Goal: Information Seeking & Learning: Find specific fact

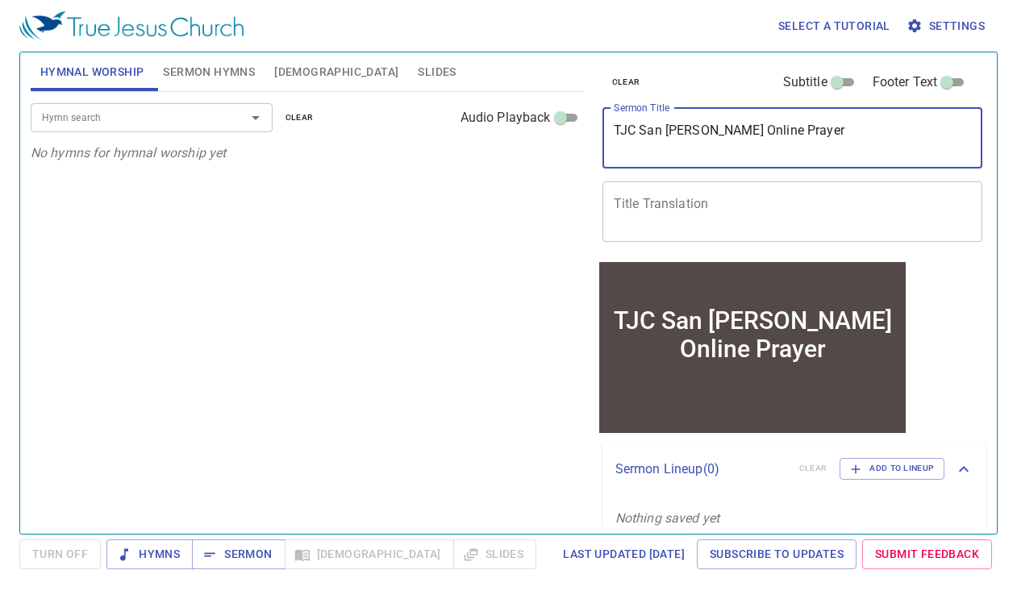
drag, startPoint x: 735, startPoint y: 128, endPoint x: 696, endPoint y: 132, distance: 38.9
click at [696, 132] on textarea "TJC San [PERSON_NAME] Online Prayer" at bounding box center [793, 138] width 358 height 31
type textarea "TJC San [PERSON_NAME] Youth Prayer"
click at [301, 65] on span "[DEMOGRAPHIC_DATA]" at bounding box center [336, 72] width 124 height 20
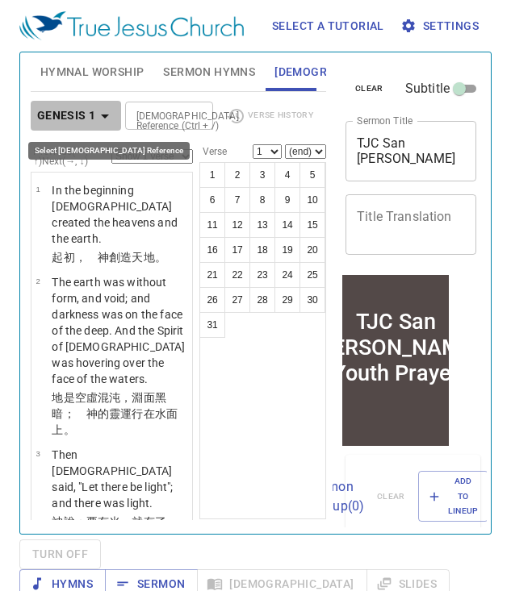
click at [97, 122] on icon "button" at bounding box center [104, 115] width 19 height 19
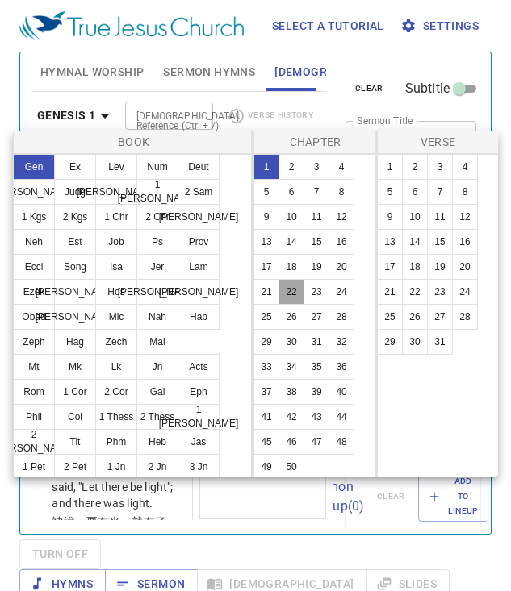
click at [293, 294] on button "22" at bounding box center [291, 292] width 26 height 26
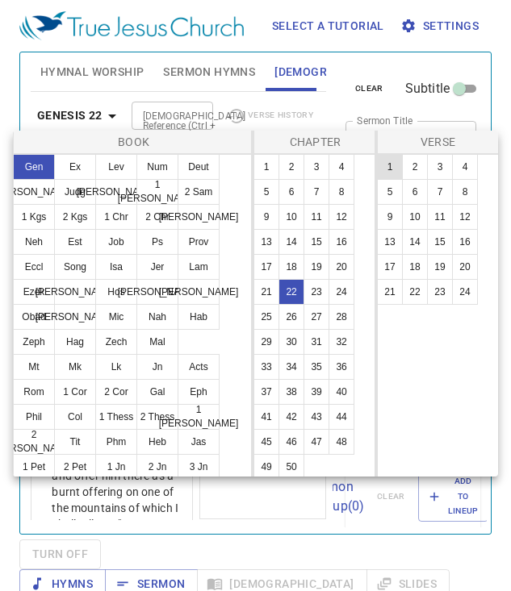
click at [390, 173] on button "1" at bounding box center [390, 167] width 26 height 26
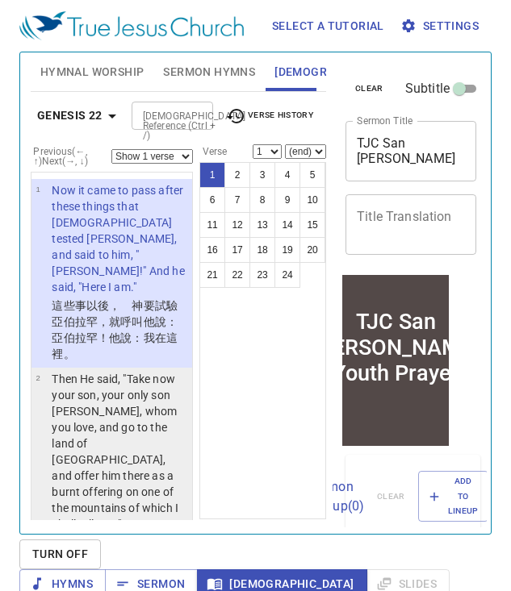
click at [130, 398] on p "Then He said, "Take now your son, your only son [PERSON_NAME], whom you love, a…" at bounding box center [120, 451] width 136 height 161
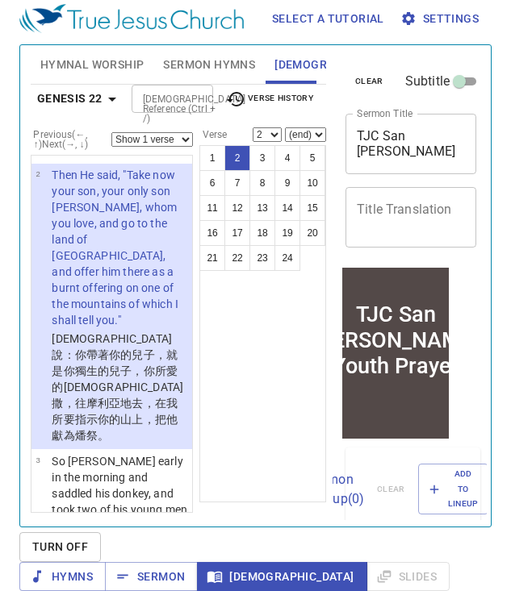
scroll to position [192, 0]
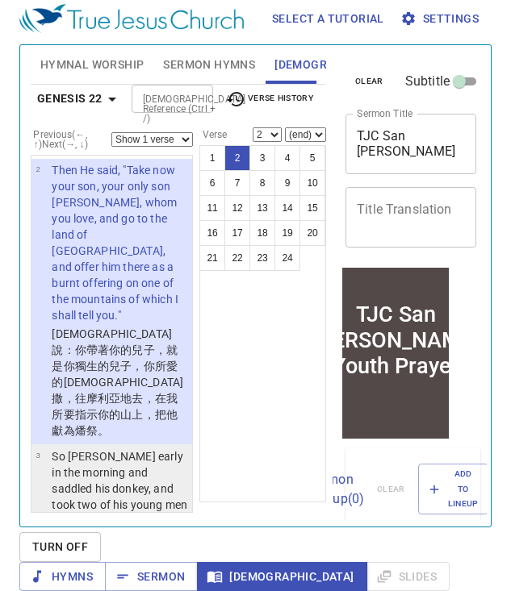
click at [131, 448] on p "So [PERSON_NAME] early in the morning and saddled his donkey, and took two of h…" at bounding box center [120, 545] width 136 height 194
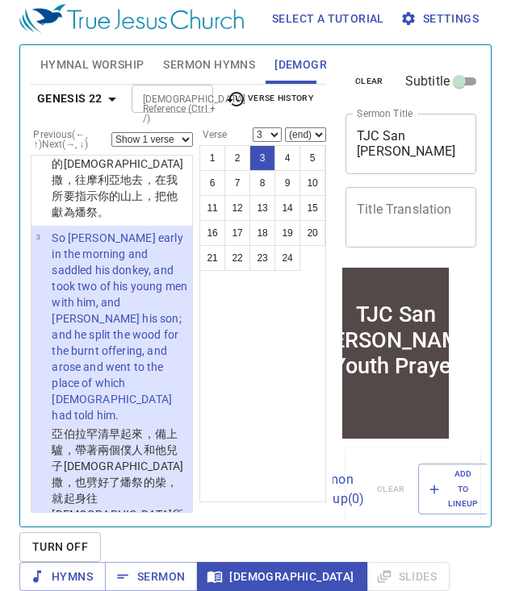
scroll to position [412, 0]
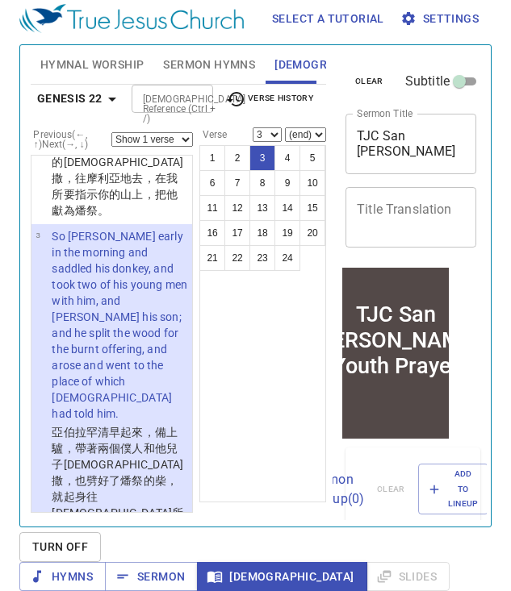
click at [131, 546] on p "Then on the third day [PERSON_NAME] lifted his eyes and saw the place afar off." at bounding box center [120, 578] width 136 height 65
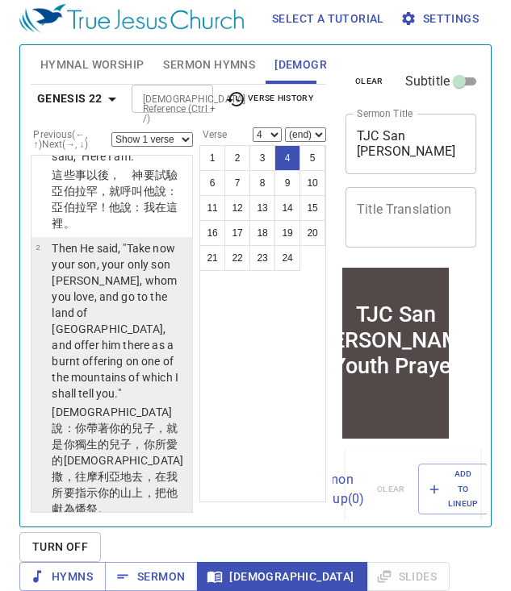
scroll to position [0, 0]
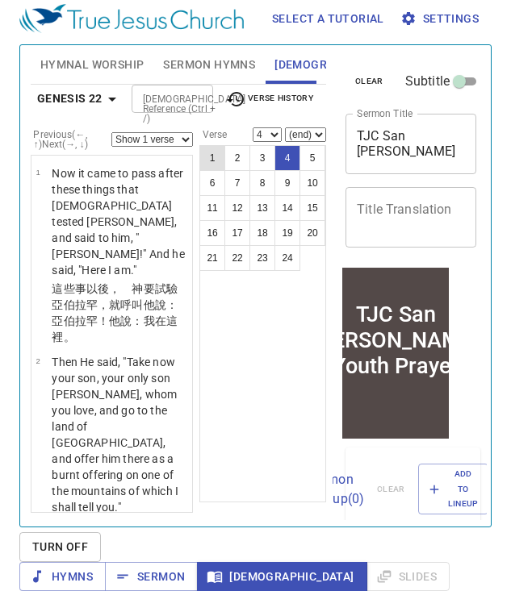
click at [212, 163] on button "1" at bounding box center [212, 158] width 26 height 26
select select "1"
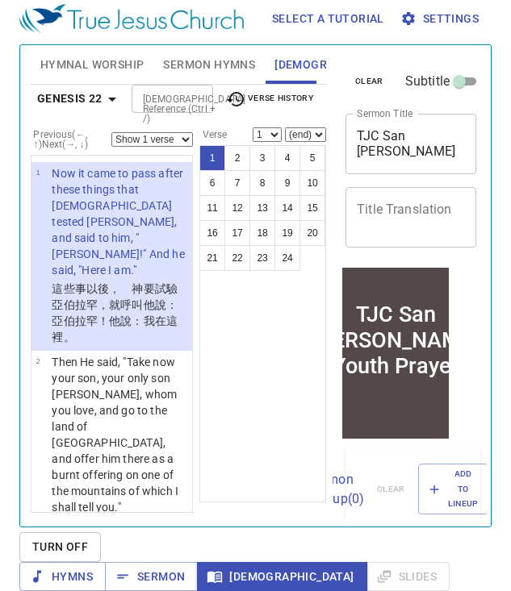
click at [181, 136] on select "Show 1 verse Show 2 verses Show 3 verses Show 4 verses Show 5 verses" at bounding box center [151, 139] width 81 height 15
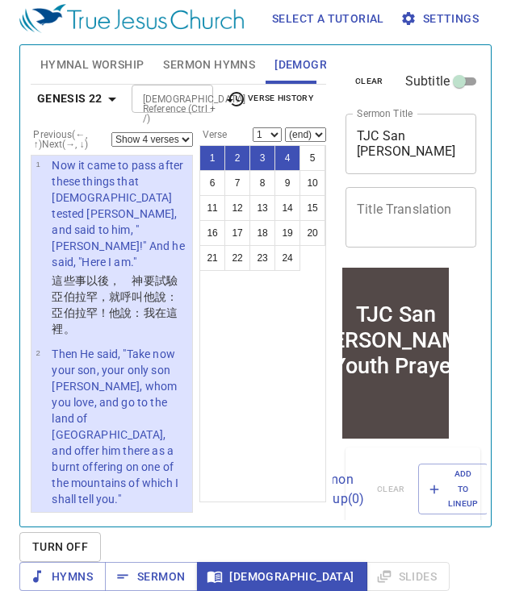
scroll to position [9, 0]
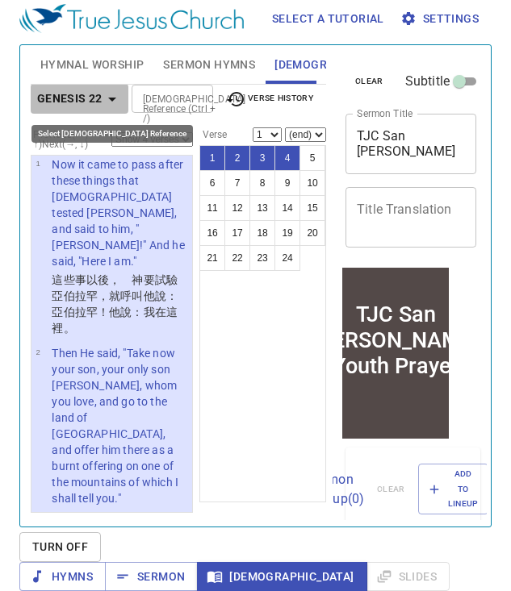
click at [107, 99] on icon "button" at bounding box center [111, 99] width 19 height 19
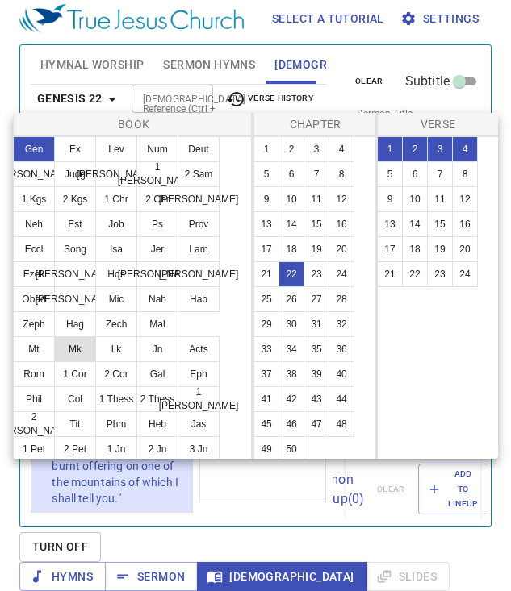
click at [80, 352] on button "Mk" at bounding box center [75, 349] width 42 height 26
select select "1"
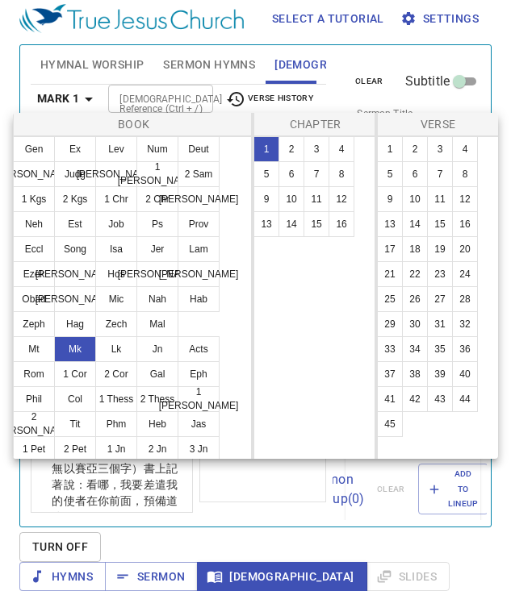
scroll to position [0, 0]
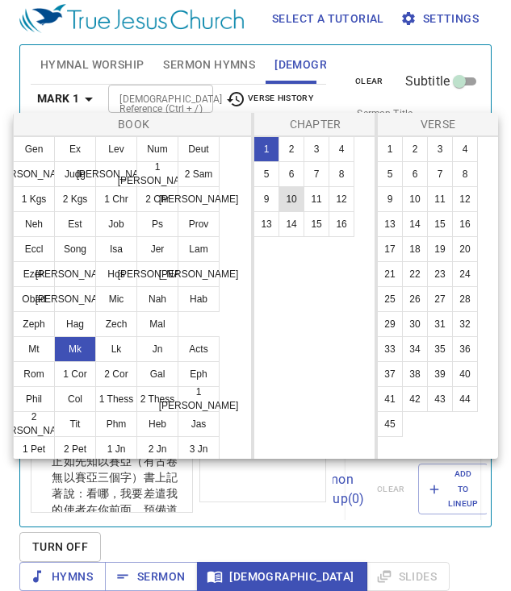
click at [294, 202] on button "10" at bounding box center [291, 199] width 26 height 26
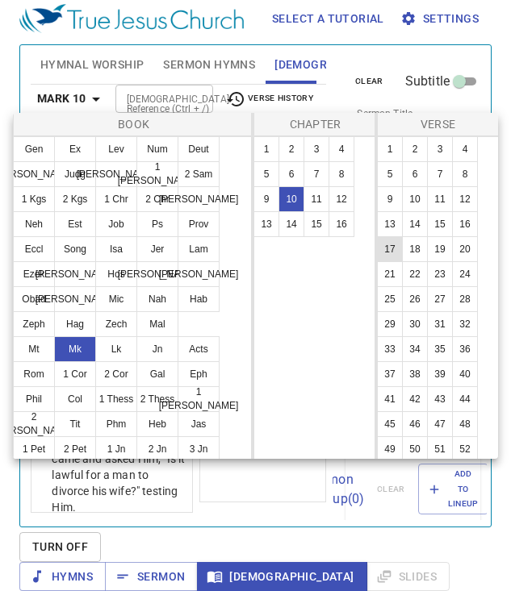
click at [392, 248] on button "17" at bounding box center [390, 249] width 26 height 26
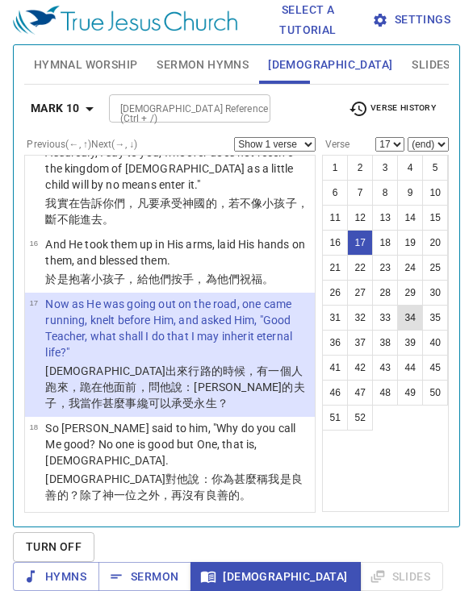
scroll to position [1208, 0]
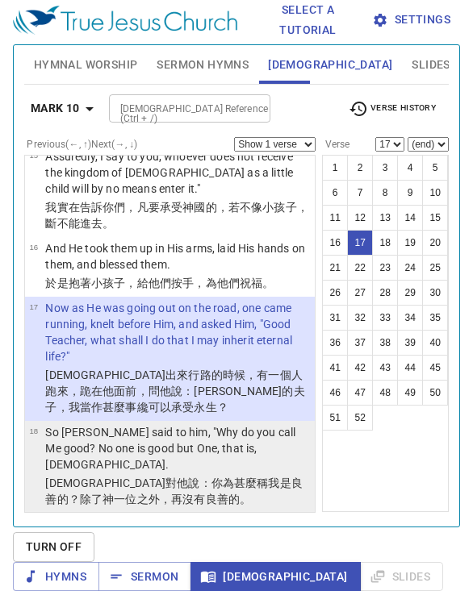
click at [186, 424] on td "So [PERSON_NAME] said to him, "Why do you call Me good? No one is good but One,…" at bounding box center [177, 449] width 265 height 51
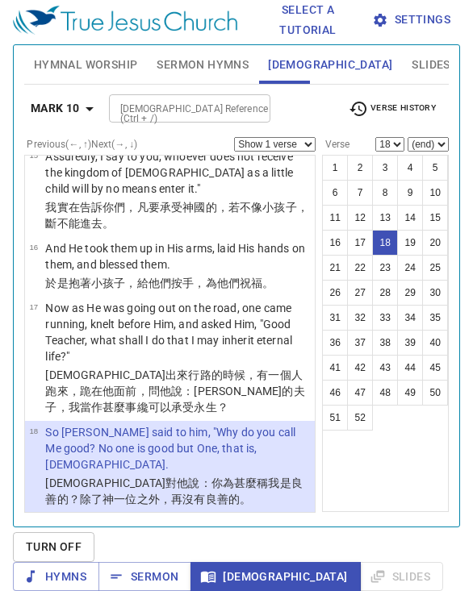
click at [180, 516] on p "You know the commandments: 'DO NOT COMMIT ADULTERY,' 'DO NOT MURDER,' 'DO NOT S…" at bounding box center [177, 548] width 265 height 65
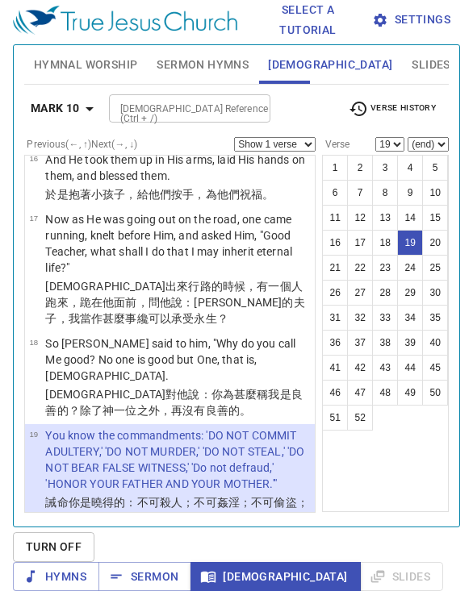
scroll to position [1311, 0]
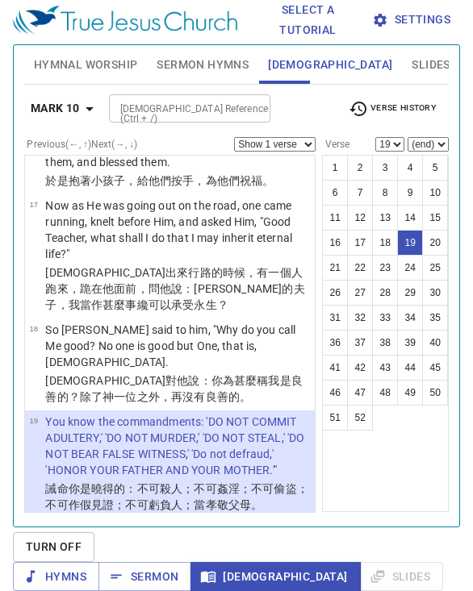
click at [173, 558] on wg5023 "一切 我 從 小 都遵守了 。" at bounding box center [173, 572] width 257 height 29
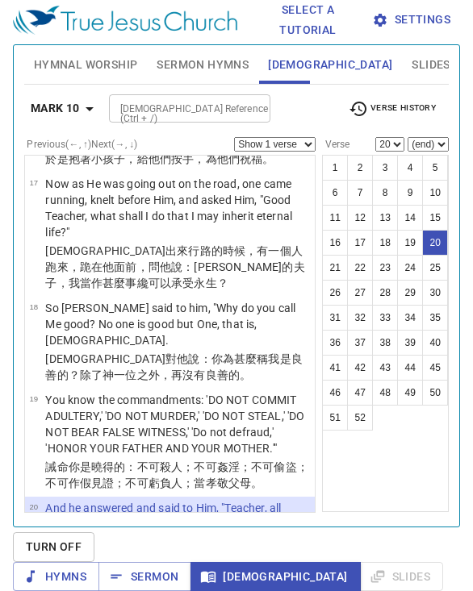
scroll to position [1344, 0]
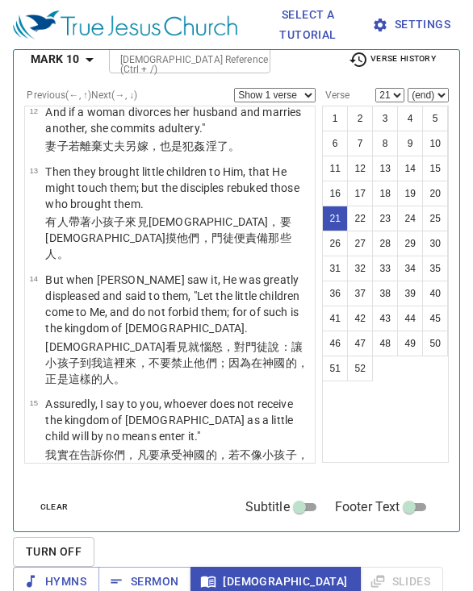
scroll to position [907, 0]
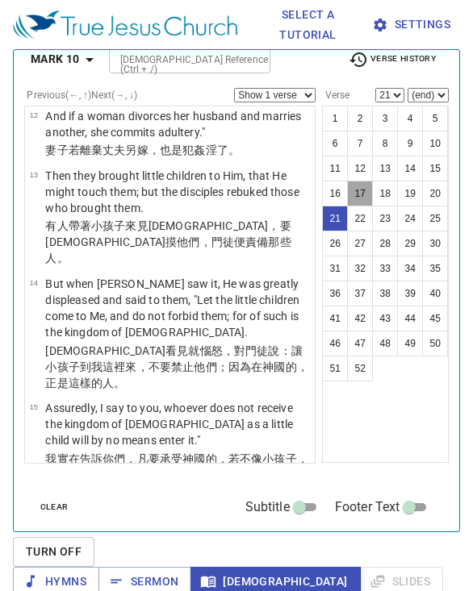
click at [357, 193] on button "17" at bounding box center [360, 194] width 26 height 26
select select "17"
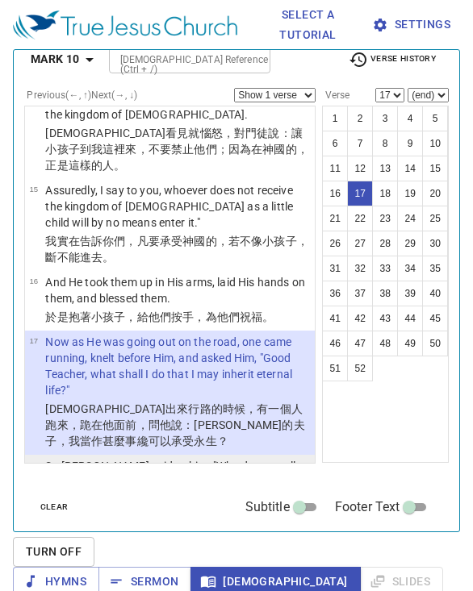
scroll to position [1130, 0]
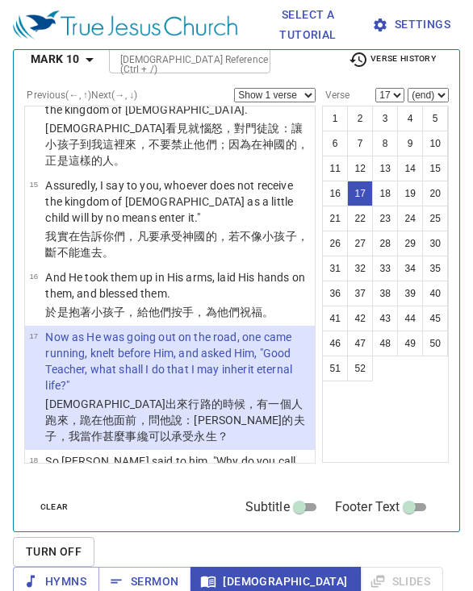
click at [288, 93] on select "Show 1 verse Show 2 verses Show 3 verses Show 4 verses Show 5 verses" at bounding box center [274, 95] width 81 height 15
select select "5"
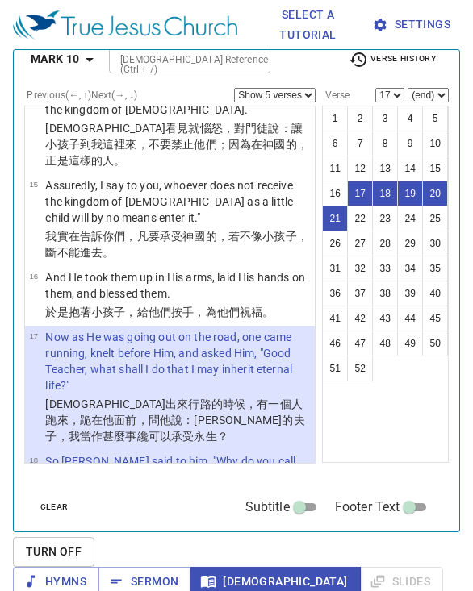
click at [414, 195] on button "19" at bounding box center [410, 194] width 26 height 26
select select "19"
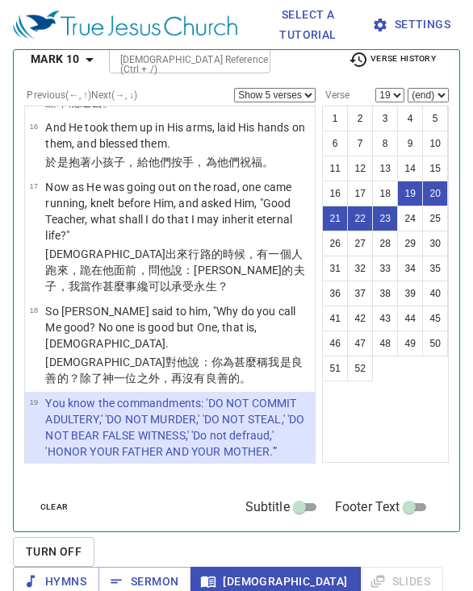
click at [412, 195] on button "19" at bounding box center [410, 194] width 26 height 26
click at [297, 96] on select "Show 1 verse Show 2 verses Show 3 verses Show 4 verses Show 5 verses" at bounding box center [274, 95] width 81 height 15
select select "1"
click at [115, 556] on wg3503 "都遵守了 。" at bounding box center [85, 562] width 57 height 13
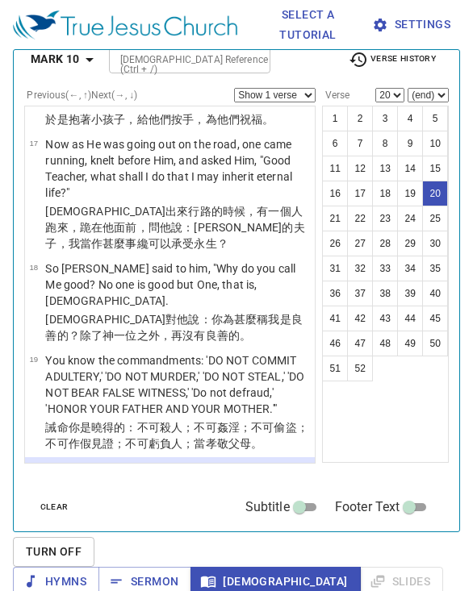
scroll to position [1326, 0]
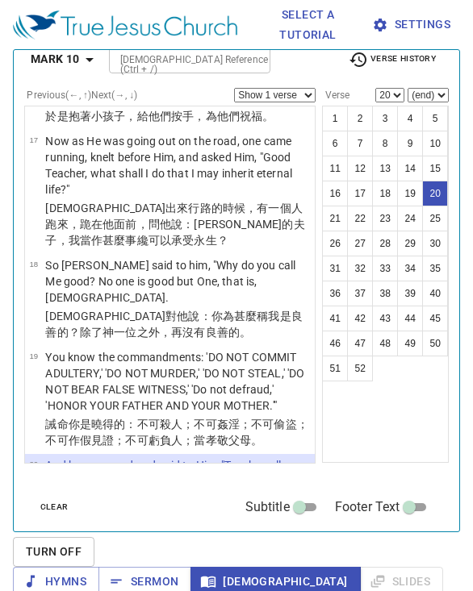
click at [228, 533] on p "Then [PERSON_NAME], looking at him, loved him, and said to him, "One thing you …" at bounding box center [177, 573] width 265 height 81
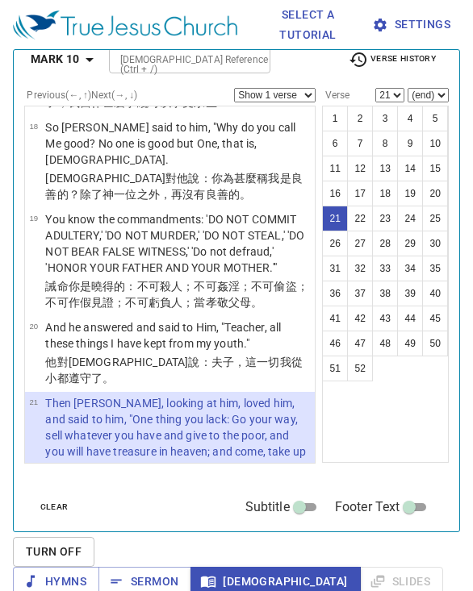
click at [257, 536] on p "But he was sad at this word, and went away sorrowful, for he had great possessi…" at bounding box center [177, 552] width 265 height 32
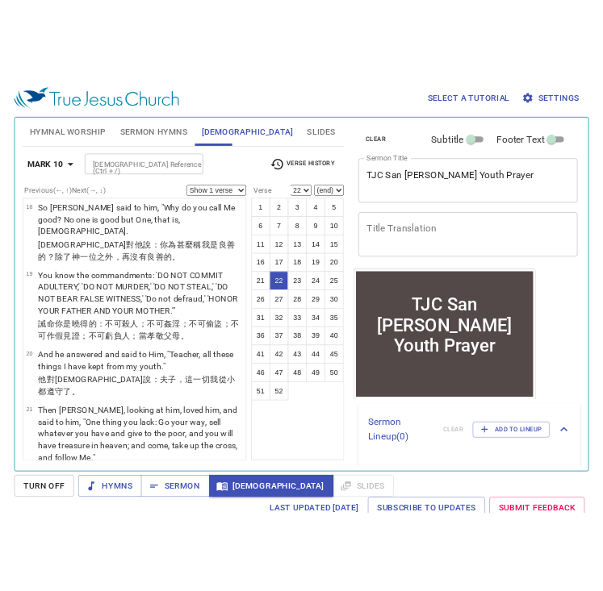
scroll to position [1246, 0]
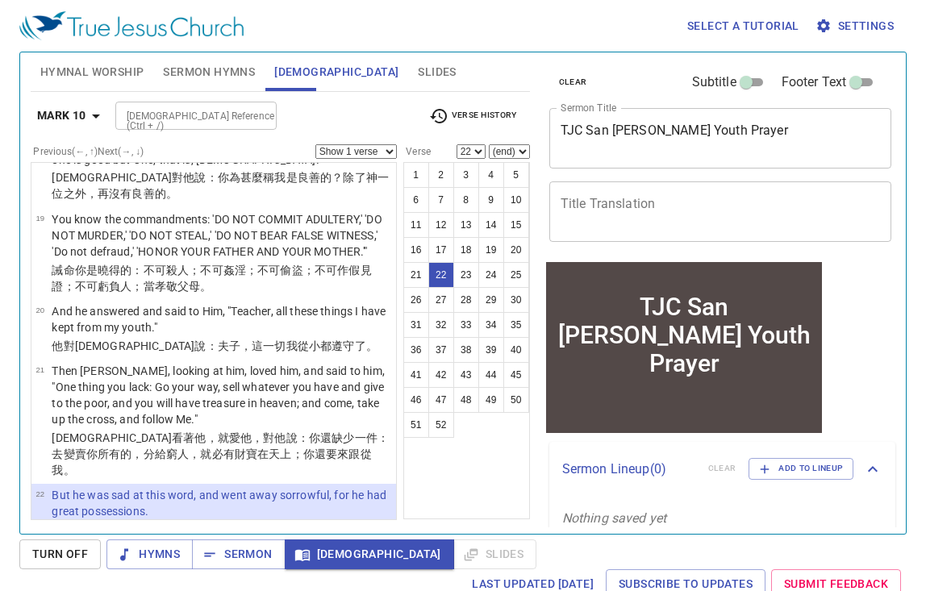
click at [790, 135] on textarea "TJC San [PERSON_NAME] Youth Prayer" at bounding box center [721, 138] width 320 height 31
click at [562, 124] on textarea "TJC San [PERSON_NAME] Youth Prayer" at bounding box center [721, 138] width 320 height 31
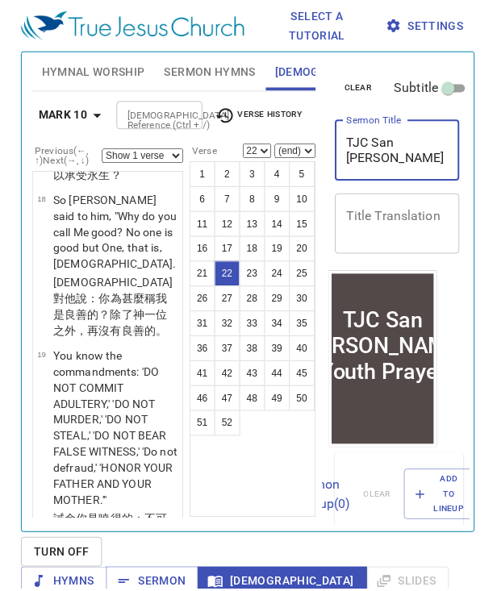
scroll to position [2651, 0]
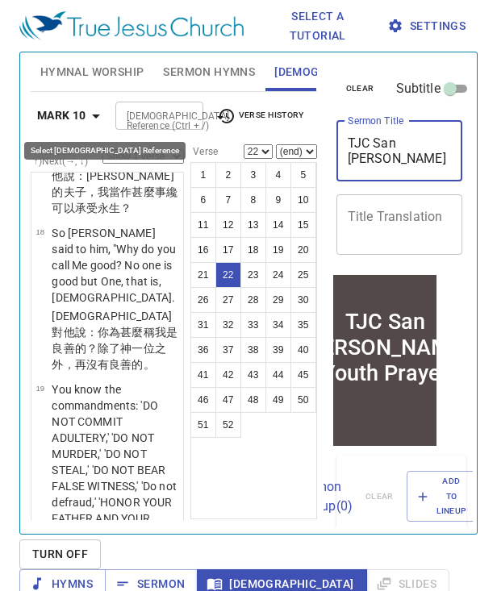
click at [83, 111] on b "Mark 10" at bounding box center [61, 116] width 49 height 20
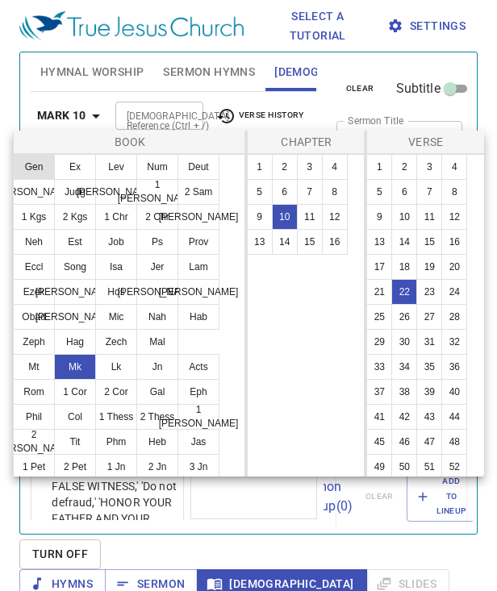
click at [38, 163] on button "Gen" at bounding box center [34, 167] width 42 height 26
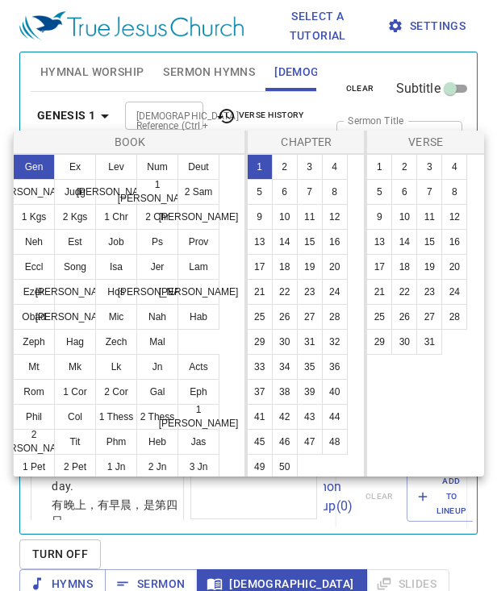
scroll to position [0, 0]
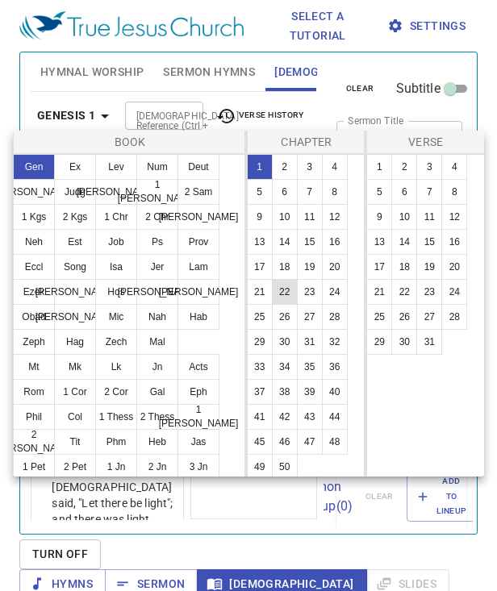
click at [284, 294] on button "22" at bounding box center [285, 292] width 26 height 26
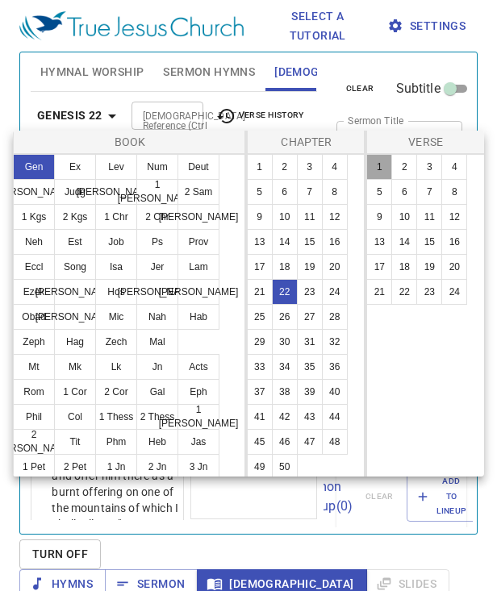
click at [373, 173] on button "1" at bounding box center [379, 167] width 26 height 26
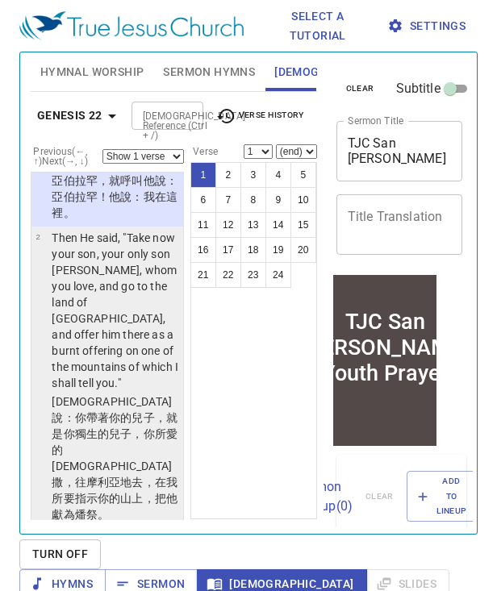
scroll to position [146, 0]
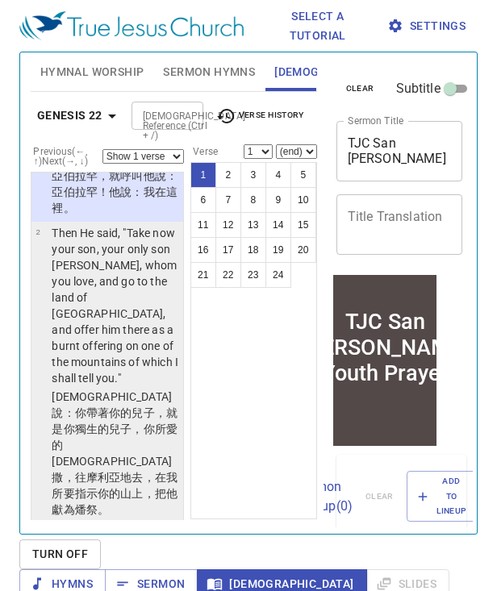
click at [129, 471] on wh3212 "摩利亞 地 去，在我所要指示 你的山 上，把他獻 為燔祭 。" at bounding box center [115, 493] width 126 height 45
select select "2"
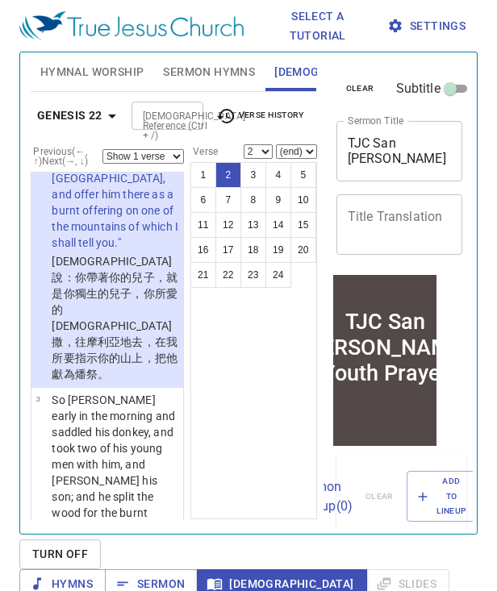
scroll to position [304, 0]
